Goal: Check status: Check status

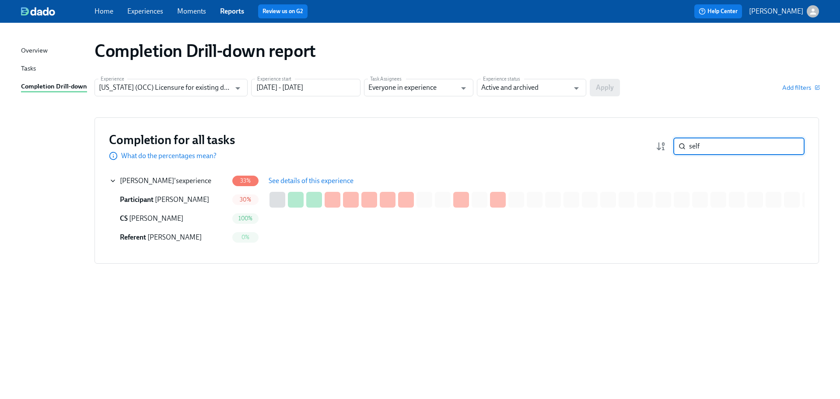
drag, startPoint x: 738, startPoint y: 152, endPoint x: 653, endPoint y: 146, distance: 85.6
click at [653, 146] on div "Completion for all tasks What do the percentages mean? self ​" at bounding box center [457, 146] width 696 height 29
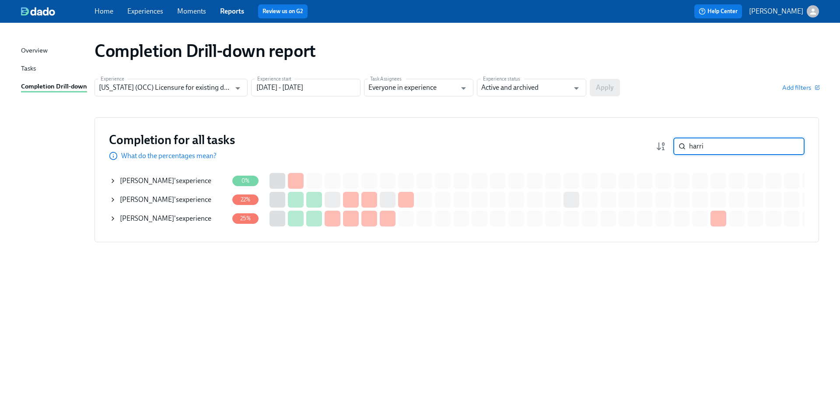
type input "harri"
click at [189, 200] on div "[PERSON_NAME] 's experience" at bounding box center [165, 200] width 91 height 10
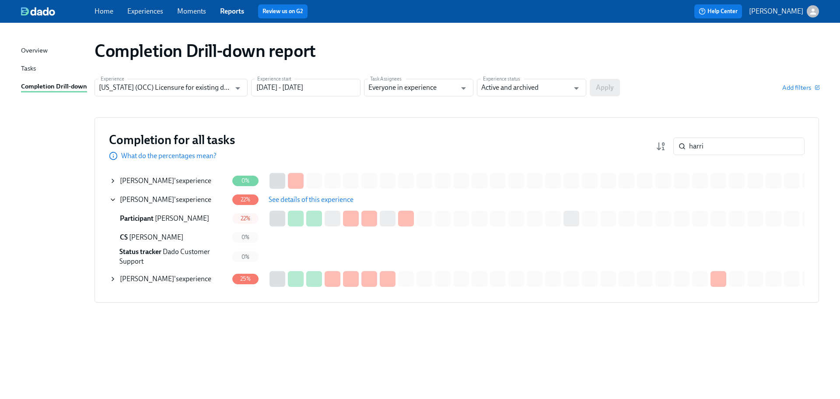
click at [270, 204] on span "See details of this experience" at bounding box center [311, 199] width 85 height 9
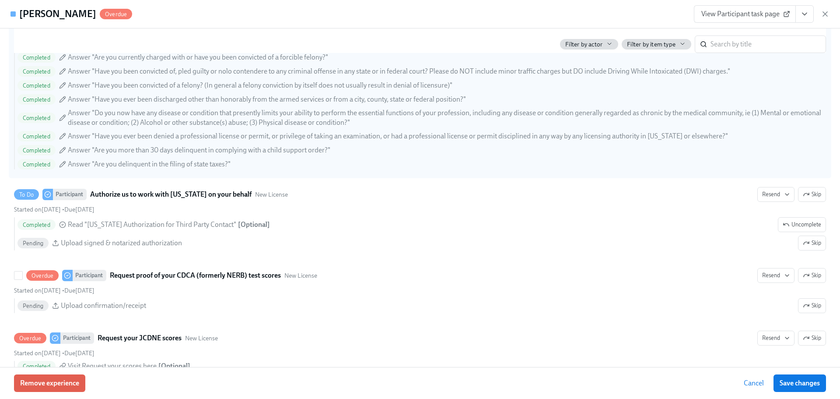
scroll to position [1209, 0]
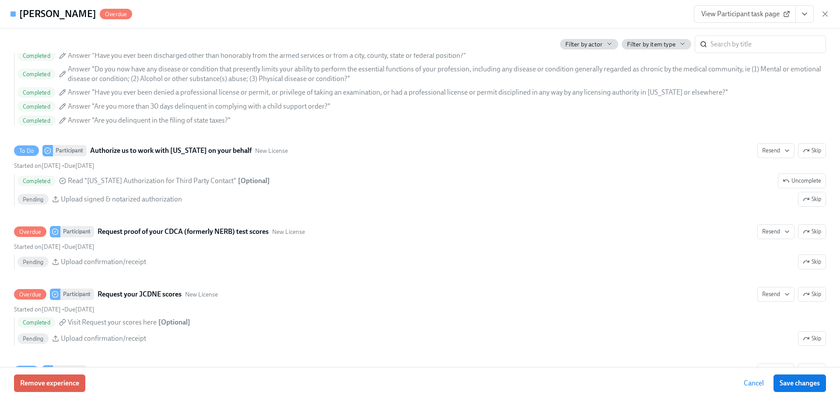
click at [719, 11] on span "View Participant task page" at bounding box center [745, 14] width 87 height 9
click at [744, 14] on span "View Participant task page" at bounding box center [745, 14] width 87 height 9
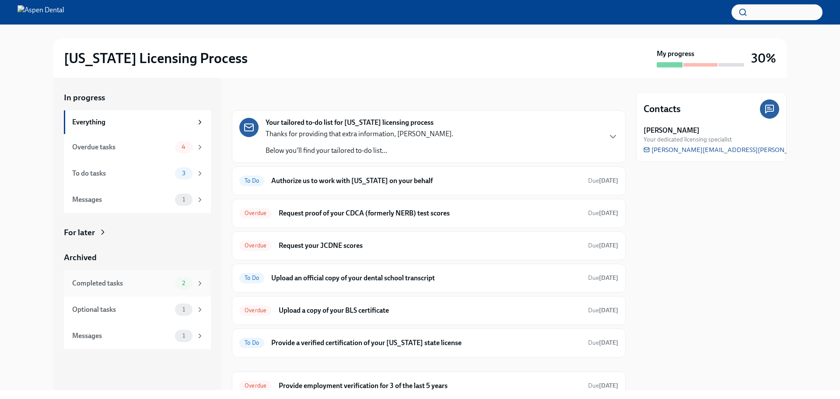
click at [162, 285] on div "Completed tasks" at bounding box center [121, 283] width 99 height 10
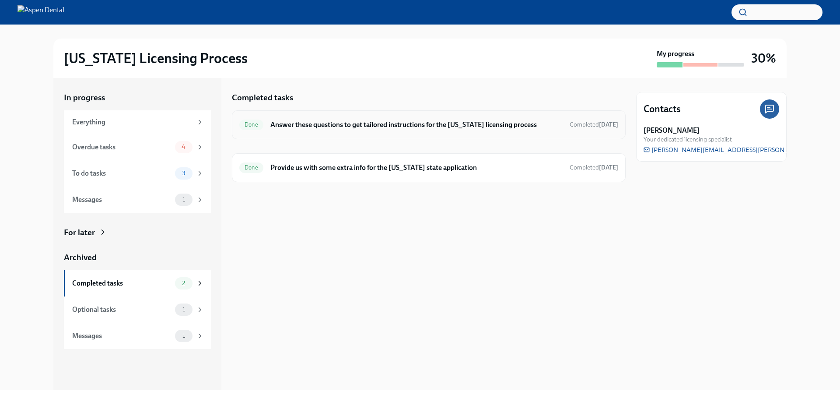
click at [411, 130] on div "Done Answer these questions to get tailored instructions for the [US_STATE] lic…" at bounding box center [428, 125] width 379 height 14
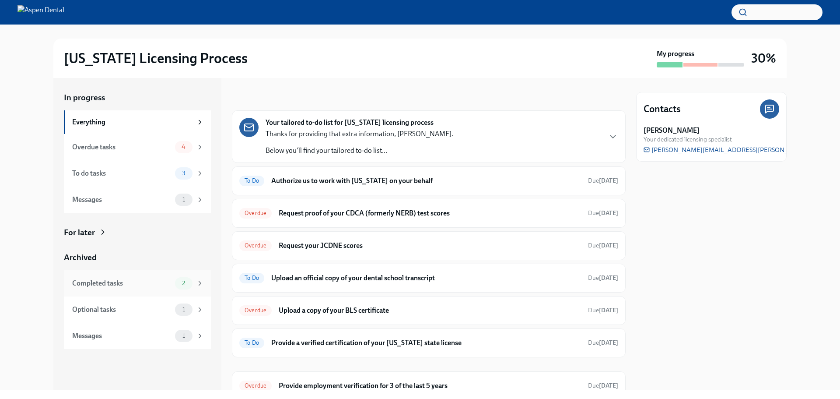
click at [145, 287] on div "Completed tasks" at bounding box center [121, 283] width 99 height 10
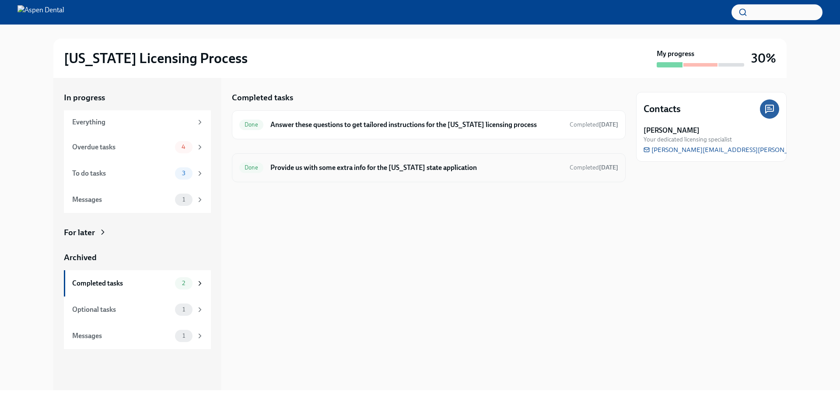
click at [333, 175] on div "Done Provide us with some extra info for the [US_STATE] state application Compl…" at bounding box center [429, 167] width 394 height 29
click at [410, 165] on h6 "Provide us with some extra info for the [US_STATE] state application" at bounding box center [416, 168] width 292 height 10
